Goal: Task Accomplishment & Management: Manage account settings

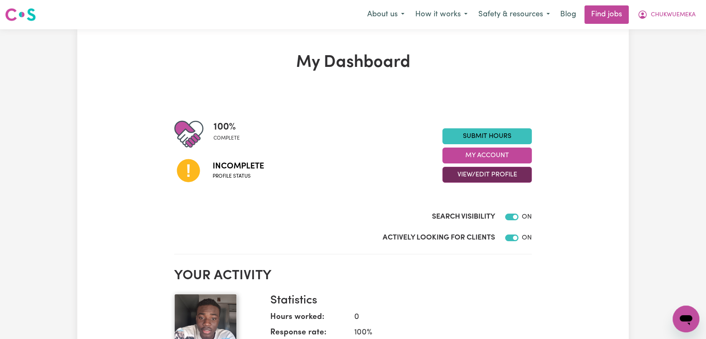
click at [486, 176] on button "View/Edit Profile" at bounding box center [486, 175] width 89 height 16
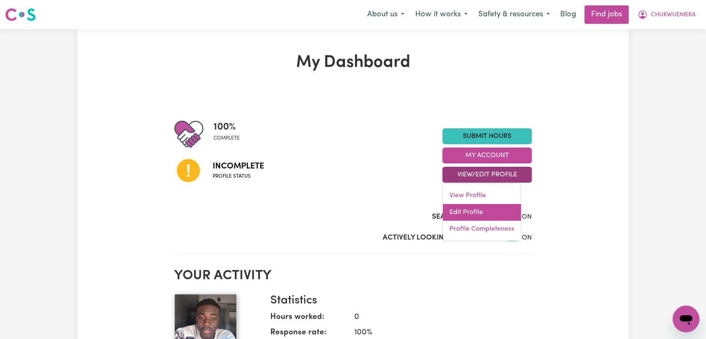
click at [491, 215] on link "Edit Profile" at bounding box center [482, 212] width 78 height 17
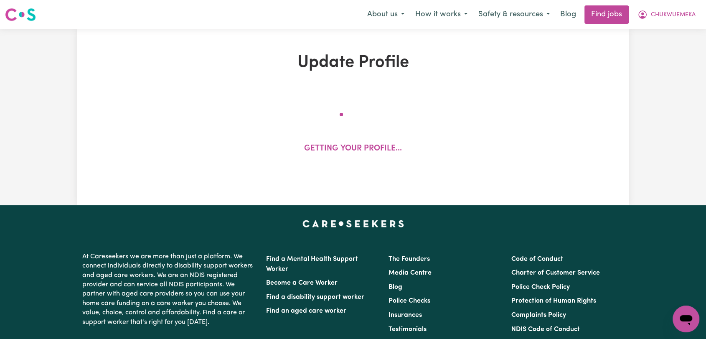
select select "[DEMOGRAPHIC_DATA]"
select select "Student Visa"
select select "Studying a healthcare related degree or qualification"
select select "40"
select select "55"
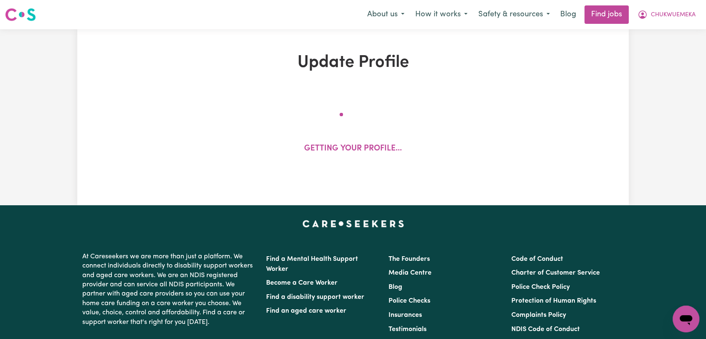
select select "65"
select select "75"
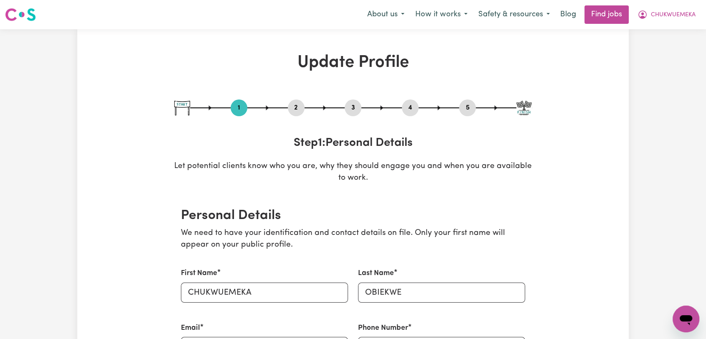
click at [465, 109] on button "5" at bounding box center [467, 107] width 17 height 11
select select "I am providing services privately on my own"
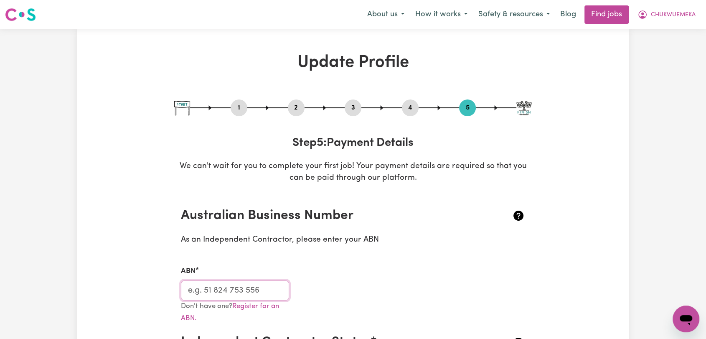
click at [202, 288] on input "ABN" at bounding box center [235, 290] width 108 height 20
paste input "39 625 304 475"
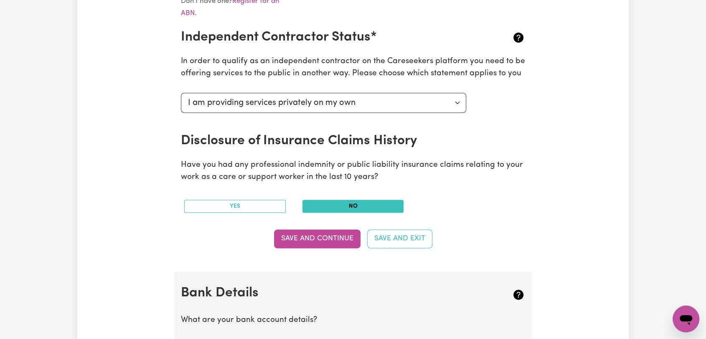
scroll to position [418, 0]
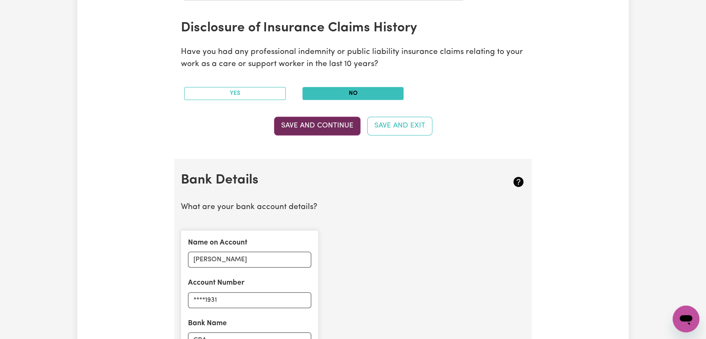
type input "39 625 304 475"
click at [323, 128] on button "Save and Continue" at bounding box center [317, 125] width 86 height 18
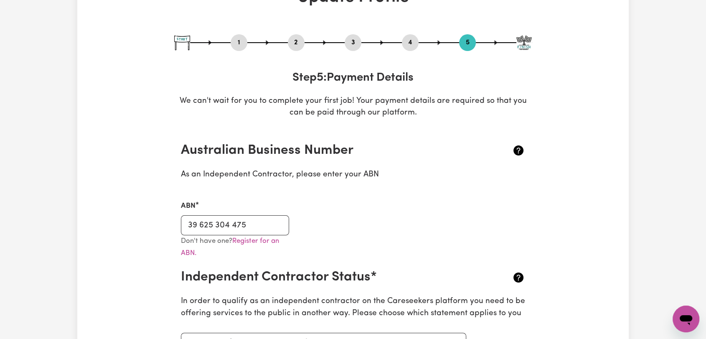
scroll to position [0, 0]
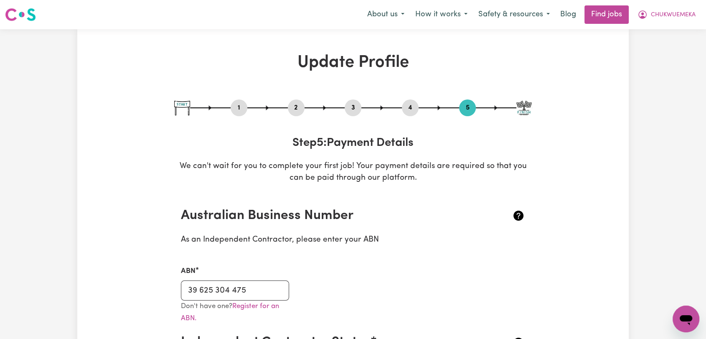
click at [235, 104] on button "1" at bounding box center [238, 107] width 17 height 11
select select "[DEMOGRAPHIC_DATA]"
select select "Student Visa"
select select "Studying a healthcare related degree or qualification"
select select "40"
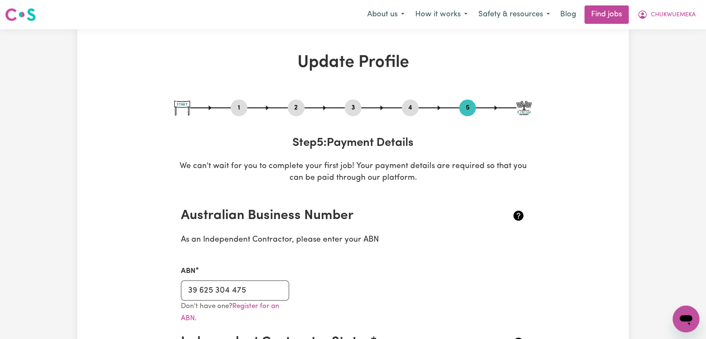
select select "55"
select select "65"
select select "75"
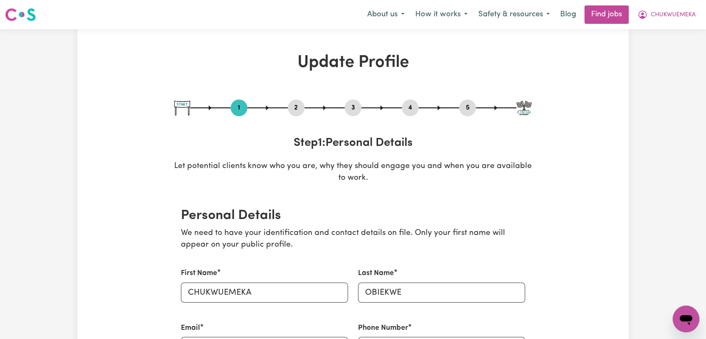
click at [297, 106] on button "2" at bounding box center [296, 107] width 17 height 11
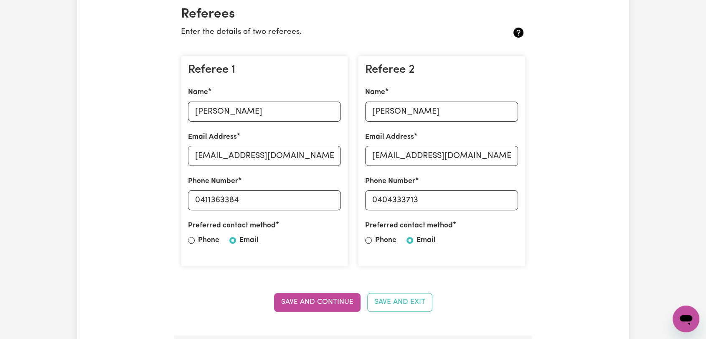
scroll to position [185, 0]
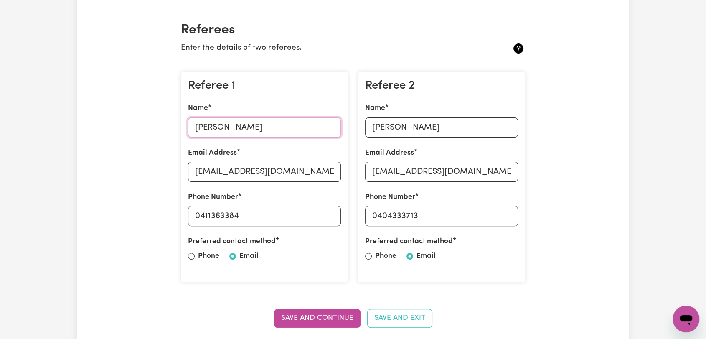
click at [222, 127] on input "[PERSON_NAME]" at bounding box center [264, 127] width 153 height 20
paste input "[PERSON_NAME]"
type input "[PERSON_NAME]"
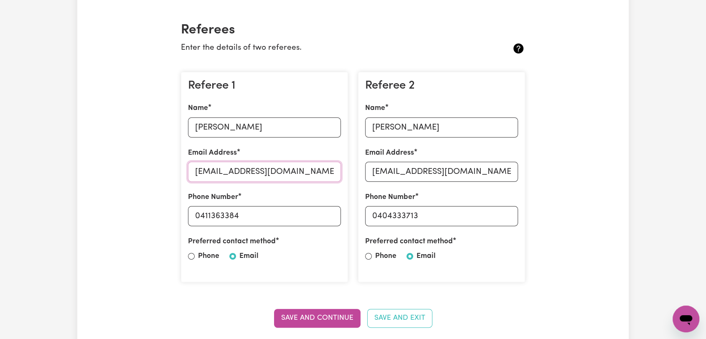
click at [201, 172] on input "[EMAIL_ADDRESS][DOMAIN_NAME]" at bounding box center [264, 172] width 153 height 20
paste input "Legobrick.2007"
type input "[EMAIL_ADDRESS][DOMAIN_NAME]"
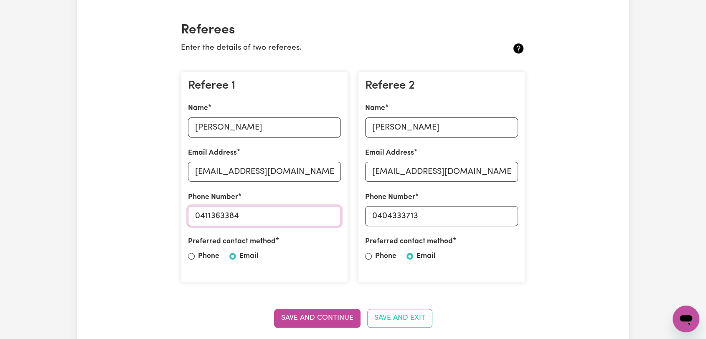
click at [210, 215] on input "0411363384" at bounding box center [264, 216] width 153 height 20
click at [210, 214] on input "0411363384" at bounding box center [264, 216] width 153 height 20
paste input "23275675"
type input "0423275675"
drag, startPoint x: 388, startPoint y: 126, endPoint x: 395, endPoint y: 121, distance: 7.8
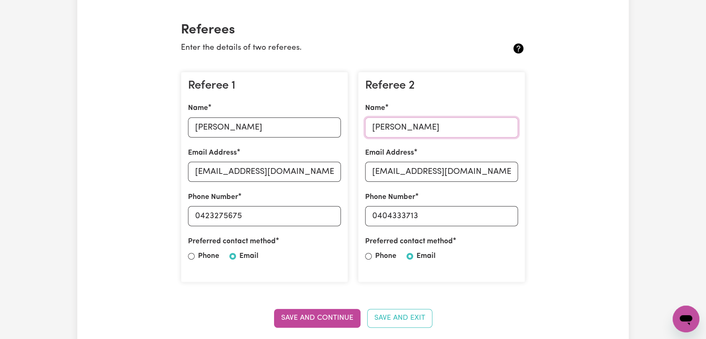
click at [391, 124] on input "[PERSON_NAME]" at bounding box center [441, 127] width 153 height 20
click at [394, 124] on input "[PERSON_NAME]" at bounding box center [441, 127] width 153 height 20
click at [405, 126] on input "[PERSON_NAME]" at bounding box center [441, 127] width 153 height 20
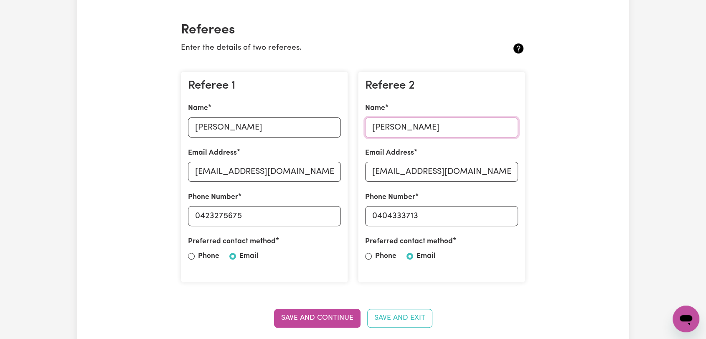
click at [405, 126] on input "[PERSON_NAME]" at bounding box center [441, 127] width 153 height 20
paste input "Gai Gai"
type input "Gai Gai"
click at [416, 173] on input "[EMAIL_ADDRESS][DOMAIN_NAME]" at bounding box center [441, 172] width 153 height 20
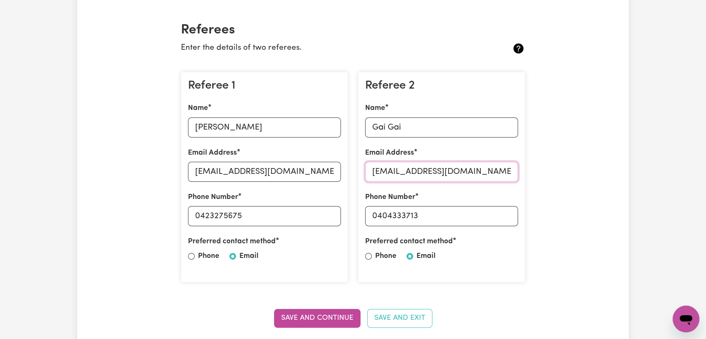
click at [416, 173] on input "[EMAIL_ADDRESS][DOMAIN_NAME]" at bounding box center [441, 172] width 153 height 20
paste input "Gaiarou03"
type input "[EMAIL_ADDRESS][DOMAIN_NAME]"
click at [397, 213] on input "0404333713" at bounding box center [441, 216] width 153 height 20
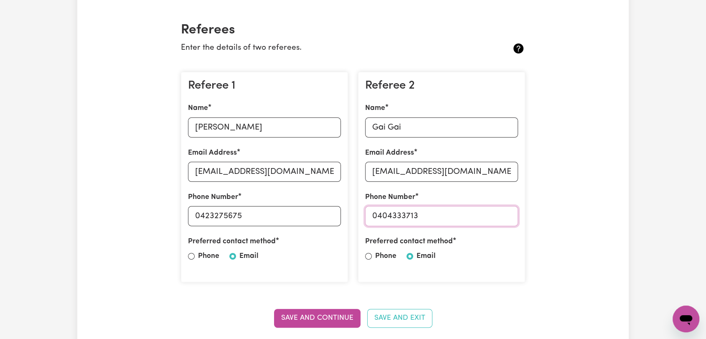
click at [397, 213] on input "0404333713" at bounding box center [441, 216] width 153 height 20
paste input "89226978"
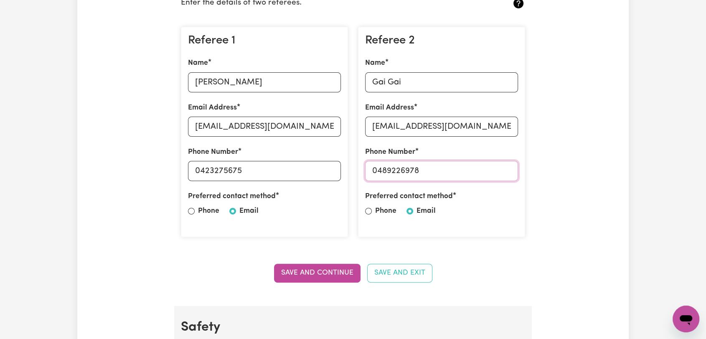
scroll to position [278, 0]
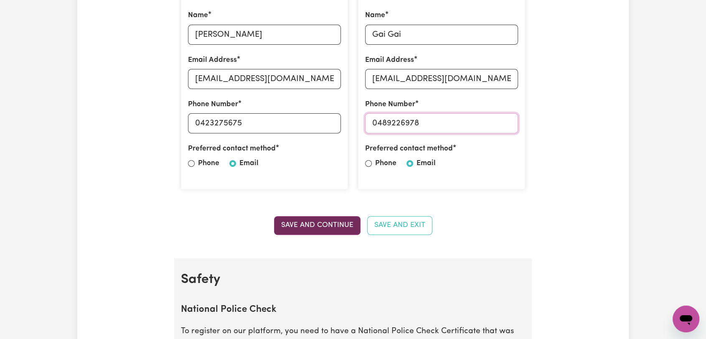
type input "0489226978"
click at [314, 224] on button "Save and Continue" at bounding box center [317, 225] width 86 height 18
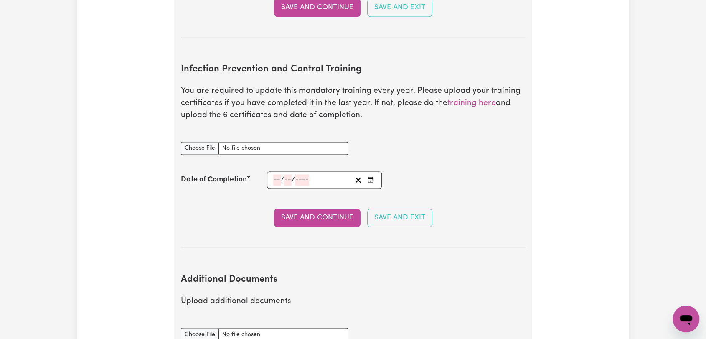
scroll to position [1263, 0]
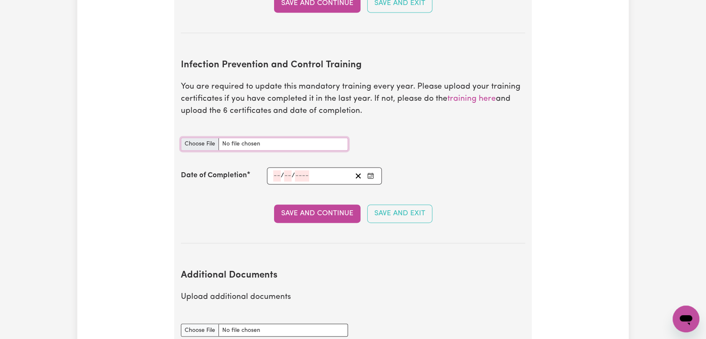
click at [185, 137] on input "Infection Prevention and Control Training document" at bounding box center [264, 143] width 167 height 13
type input "C:\fakepath\[PERSON_NAME] - IPC - CHAIN OF INFECTION - [DATE].pdf"
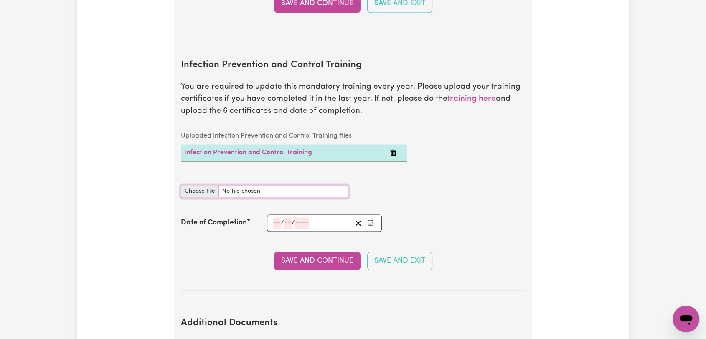
click at [202, 185] on input "Infection Prevention and Control Training document" at bounding box center [264, 191] width 167 height 13
type input "C:\fakepath\[PERSON_NAME] - IPC - CLEANING - [DATE].pdf"
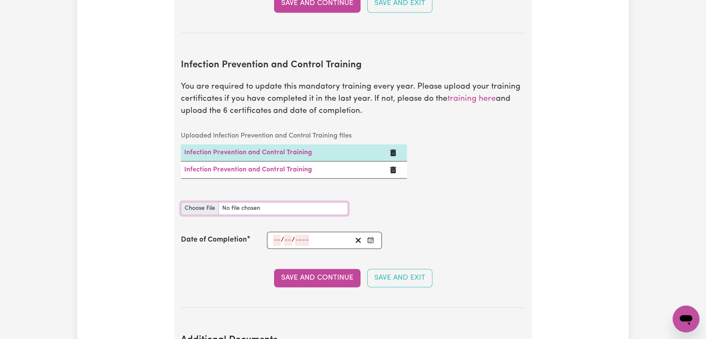
click at [196, 202] on input "Infection Prevention and Control Training document" at bounding box center [264, 208] width 167 height 13
type input "C:\fakepath\[PERSON_NAME] - IPC - HAND HYGIENE - [DATE].pdf"
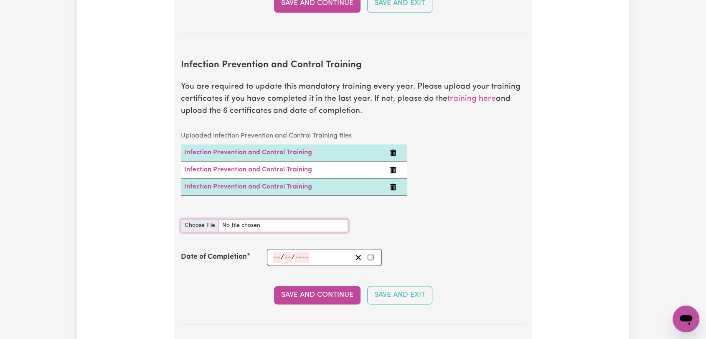
click at [198, 219] on input "Infection Prevention and Control Training document" at bounding box center [264, 225] width 167 height 13
type input "C:\fakepath\[PERSON_NAME] - IPC - OUTBREAKS - [DATE].pdf"
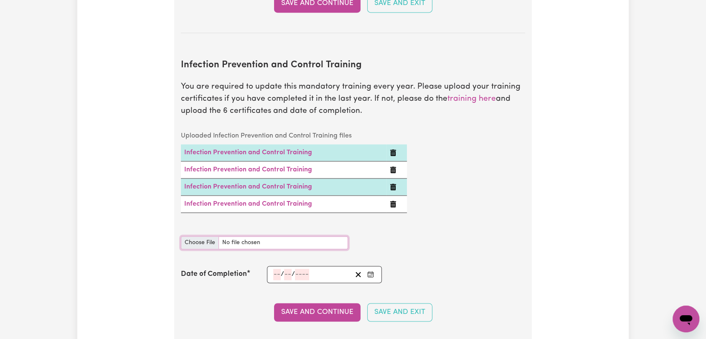
click at [204, 236] on input "Infection Prevention and Control Training document" at bounding box center [264, 242] width 167 height 13
type input "C:\fakepath\[PERSON_NAME] - IPC - PPE- [DATE].pdf"
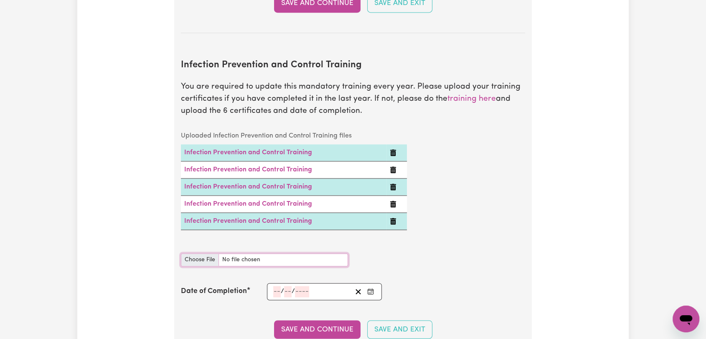
click at [200, 253] on input "Infection Prevention and Control Training document" at bounding box center [264, 259] width 167 height 13
type input "C:\fakepath\[PERSON_NAME] - IPC - WASTE MANAGEMENT - [DATE].pdf"
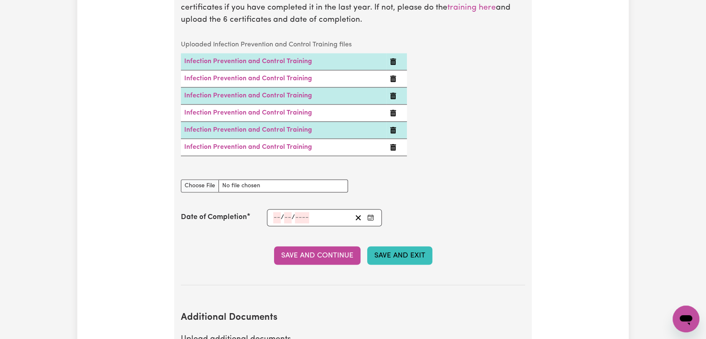
scroll to position [1356, 0]
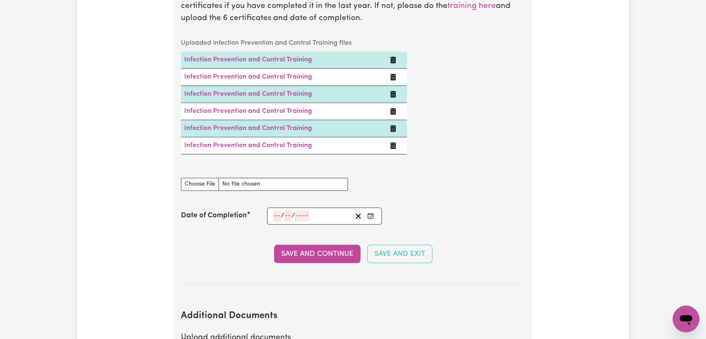
click at [278, 210] on input "number" at bounding box center [277, 215] width 8 height 11
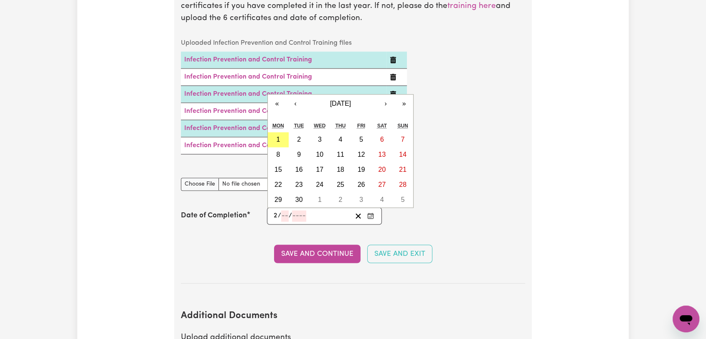
type input "20"
type input "08"
type input "0002-08-20"
type input "8"
type input "2"
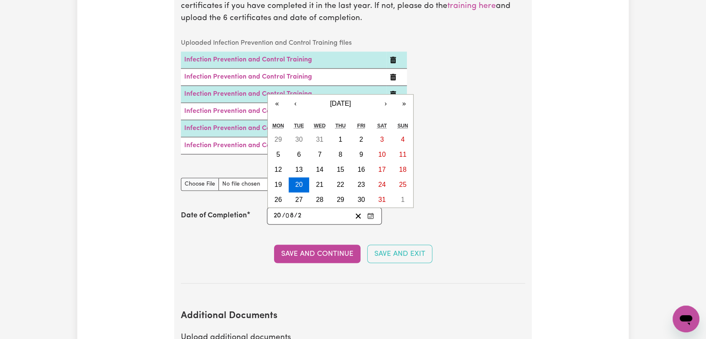
type input "0020-08-20"
type input "20"
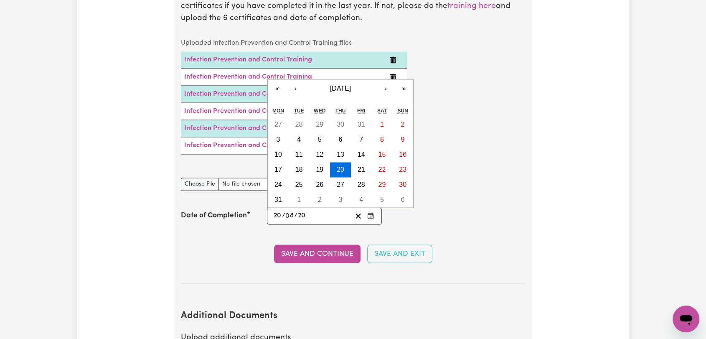
type input "0202-08-20"
type input "202"
type input "[DATE]"
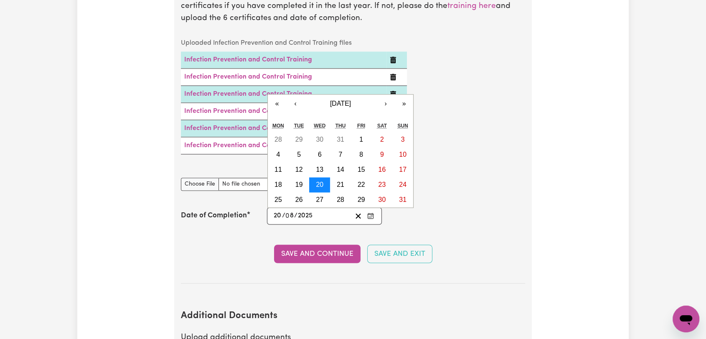
type input "2025"
click at [319, 181] on abbr "20" at bounding box center [320, 184] width 8 height 7
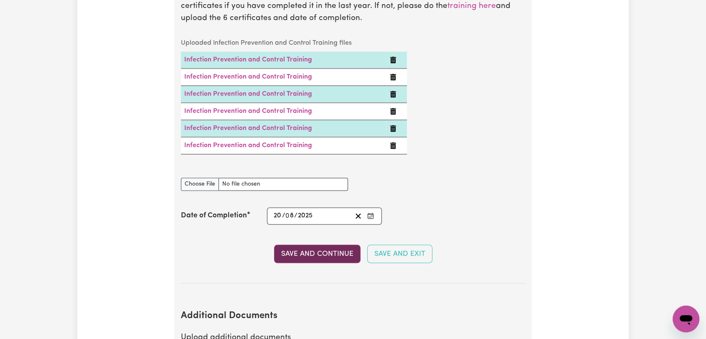
click at [322, 244] on button "Save and Continue" at bounding box center [317, 253] width 86 height 18
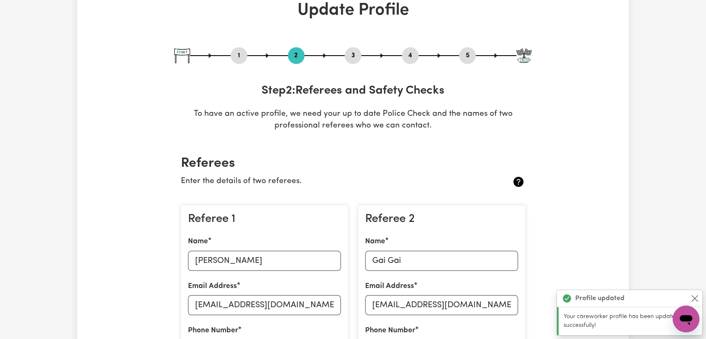
scroll to position [0, 0]
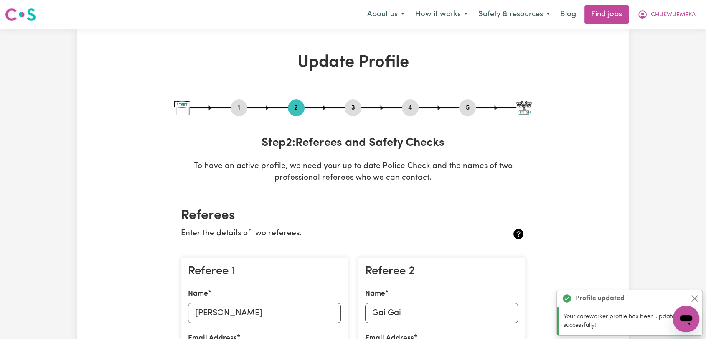
click at [352, 104] on button "3" at bounding box center [352, 107] width 17 height 11
select select "2023"
select select "2024"
select select "2023"
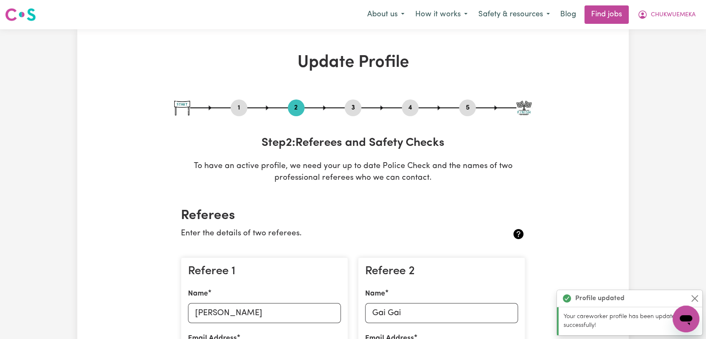
select select "Certificate III (Individual Support)"
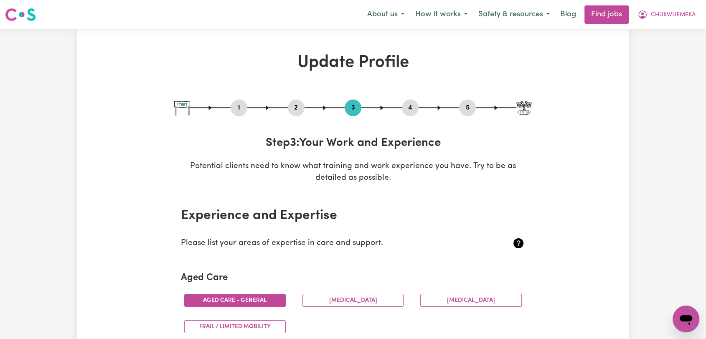
click at [406, 110] on button "4" at bounding box center [410, 107] width 17 height 11
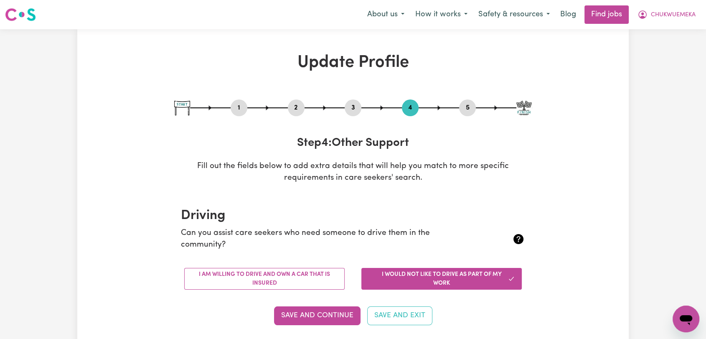
click at [462, 105] on button "5" at bounding box center [467, 107] width 17 height 11
select select "I am providing services privately on my own"
